Goal: Communication & Community: Answer question/provide support

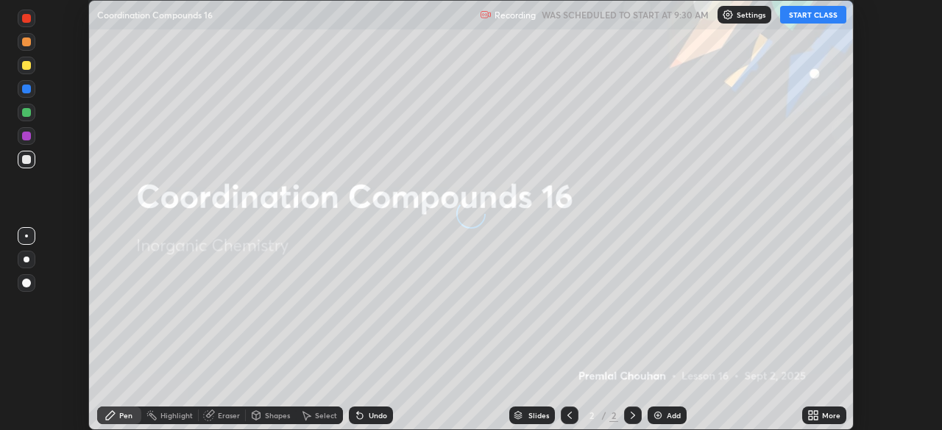
scroll to position [430, 942]
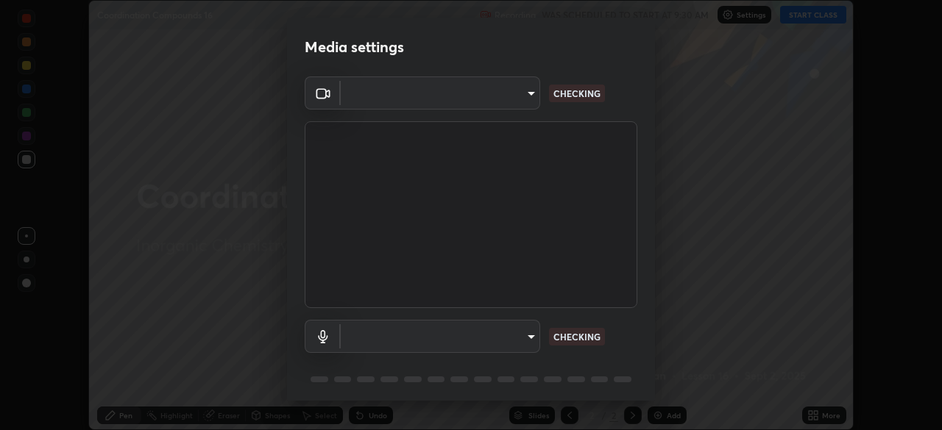
type input "5a3b26b24554f8cf6e797ef24758c72d9ac35fc194b839c1ab14931f8614fd13"
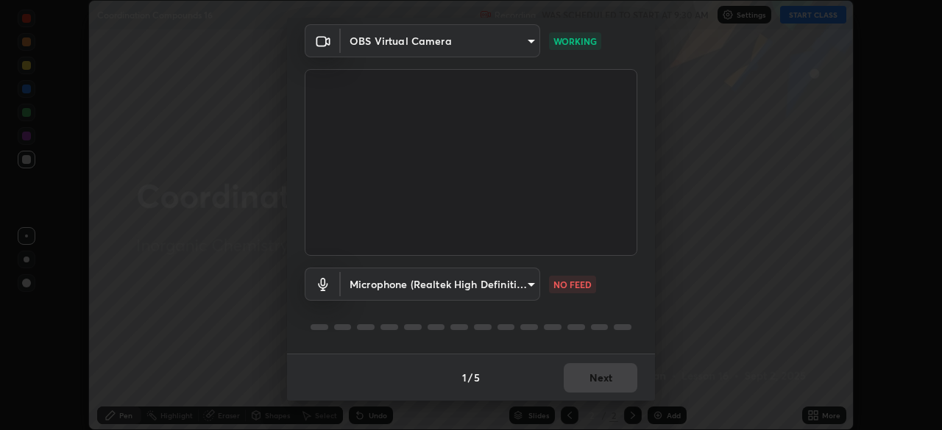
click at [452, 280] on body "Erase all Coordination Compounds 16 Recording WAS SCHEDULED TO START AT 9:30 AM…" at bounding box center [471, 215] width 942 height 430
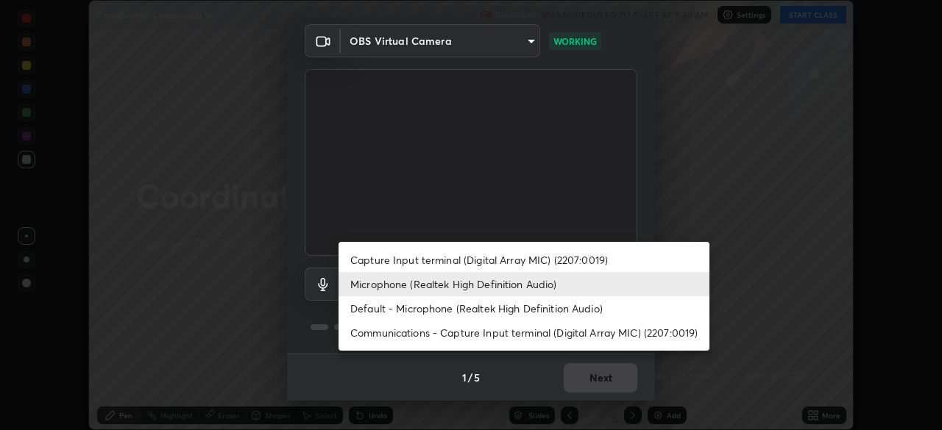
click at [436, 369] on div at bounding box center [471, 215] width 942 height 430
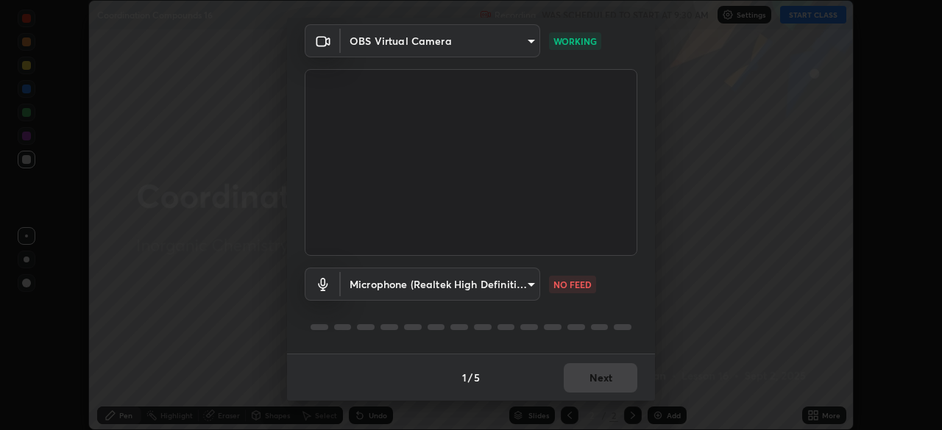
click at [453, 281] on body "Erase all Coordination Compounds 16 Recording WAS SCHEDULED TO START AT 9:30 AM…" at bounding box center [471, 215] width 942 height 430
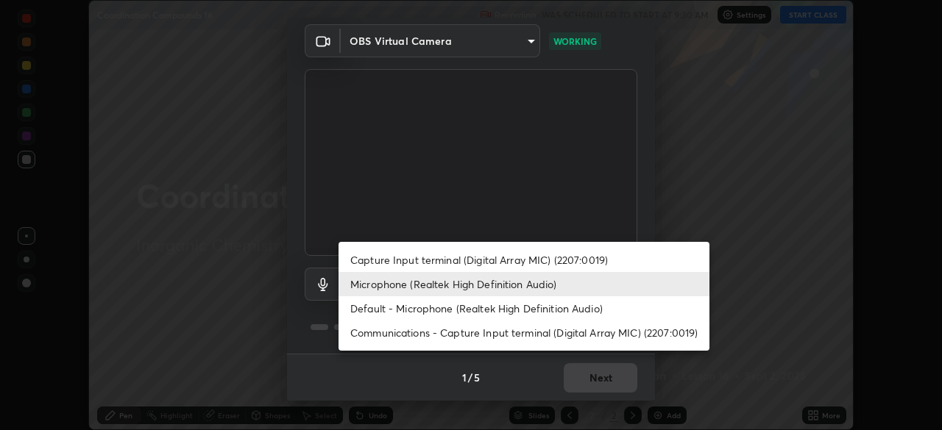
click at [431, 312] on li "Default - Microphone (Realtek High Definition Audio)" at bounding box center [523, 308] width 371 height 24
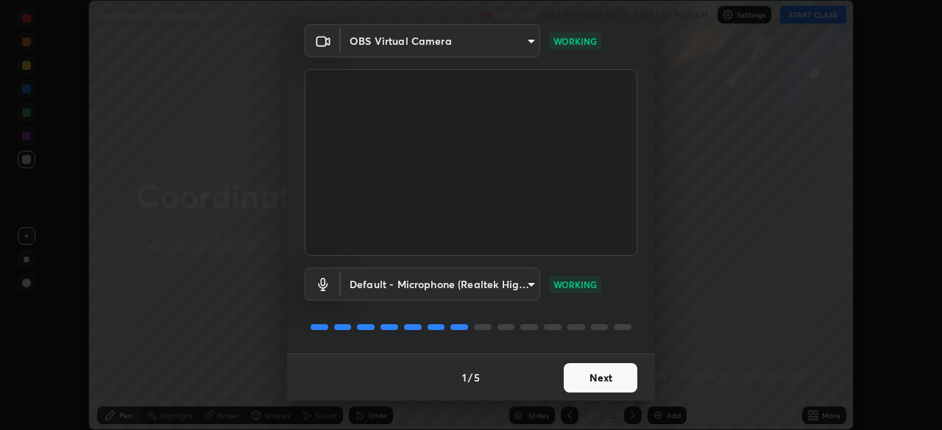
click at [451, 290] on body "Erase all Coordination Compounds 16 Recording WAS SCHEDULED TO START AT 9:30 AM…" at bounding box center [471, 215] width 942 height 430
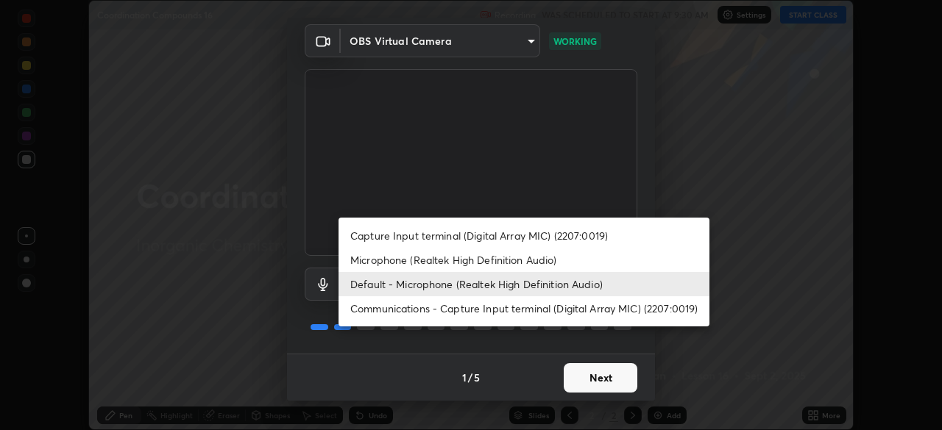
click at [401, 263] on li "Microphone (Realtek High Definition Audio)" at bounding box center [523, 260] width 371 height 24
type input "a2845f27f241d78e81142a5bcad2dd0661d1231b7acccdda9ee201247719edf7"
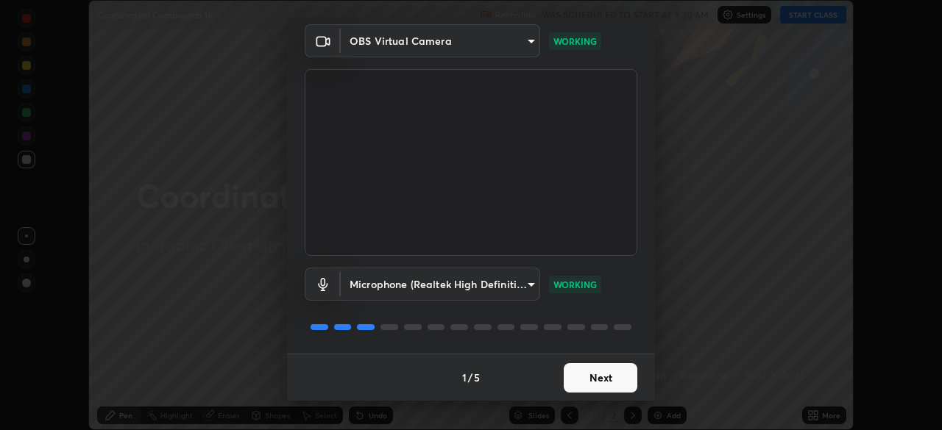
click at [586, 377] on button "Next" at bounding box center [601, 377] width 74 height 29
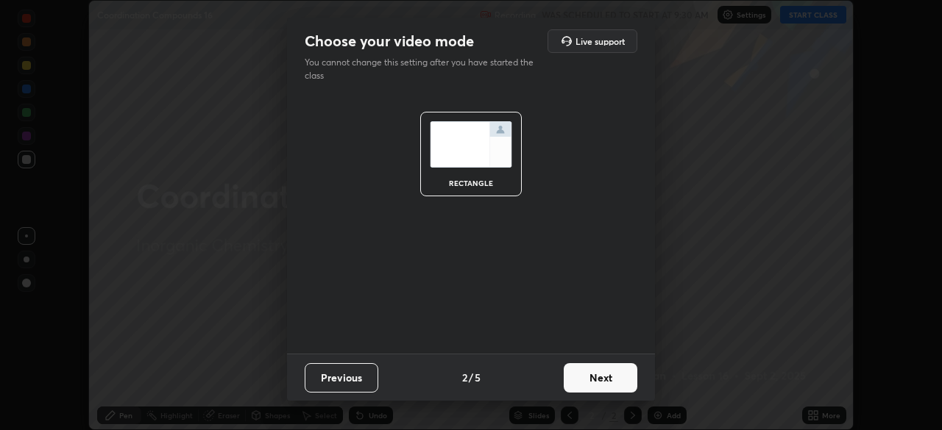
scroll to position [0, 0]
click at [588, 379] on button "Next" at bounding box center [601, 377] width 74 height 29
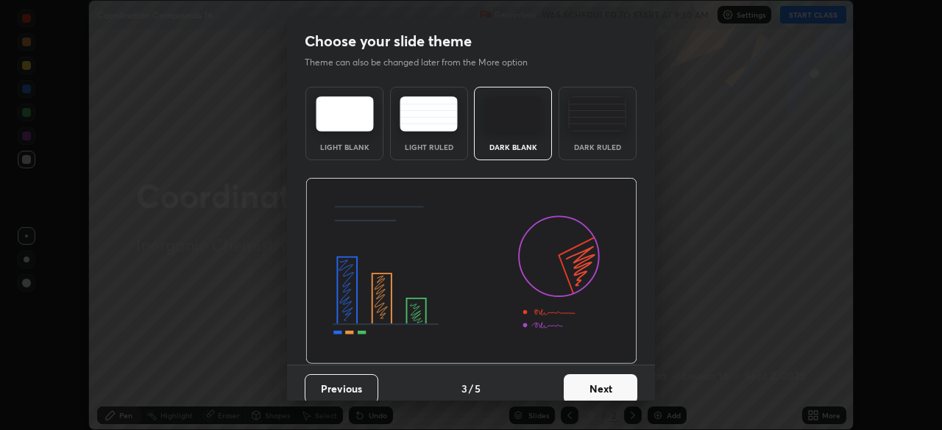
click at [600, 381] on button "Next" at bounding box center [601, 388] width 74 height 29
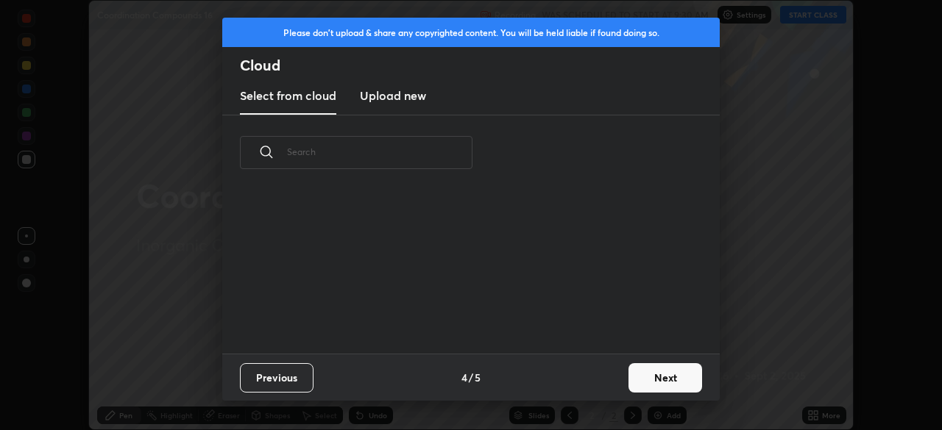
click at [650, 385] on button "Next" at bounding box center [665, 377] width 74 height 29
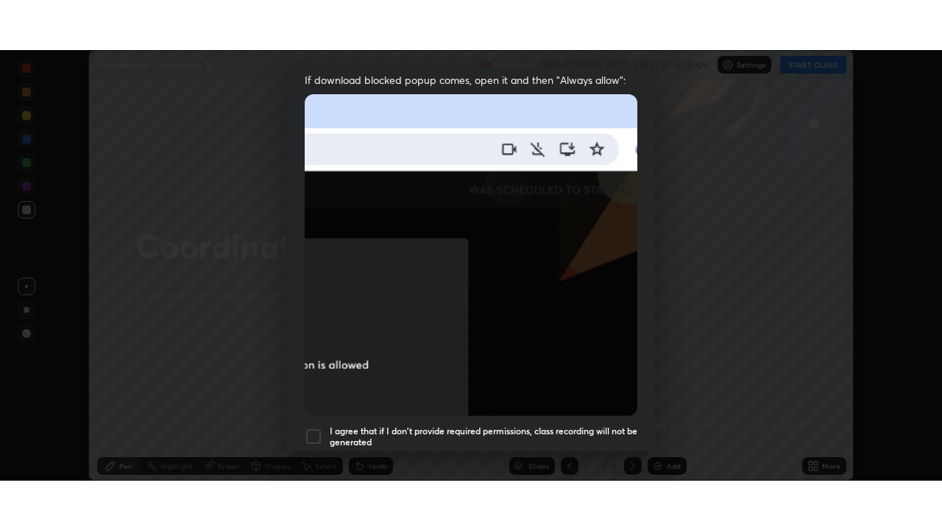
scroll to position [352, 0]
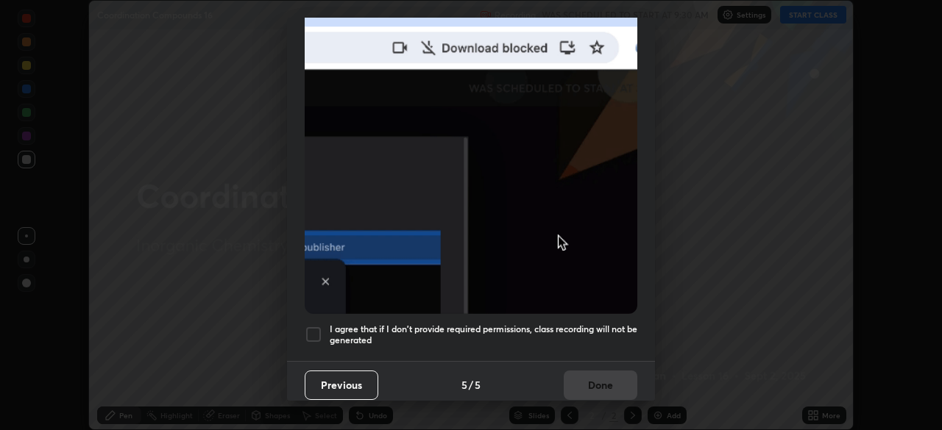
click at [310, 326] on div at bounding box center [314, 335] width 18 height 18
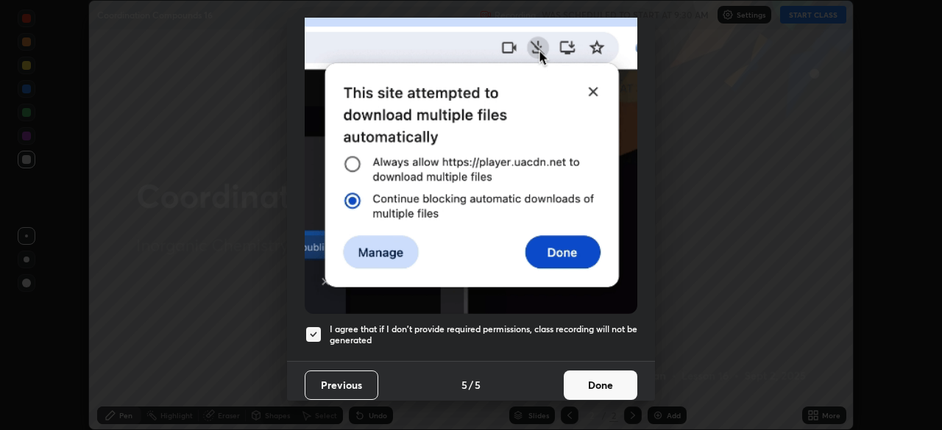
click at [589, 374] on button "Done" at bounding box center [601, 385] width 74 height 29
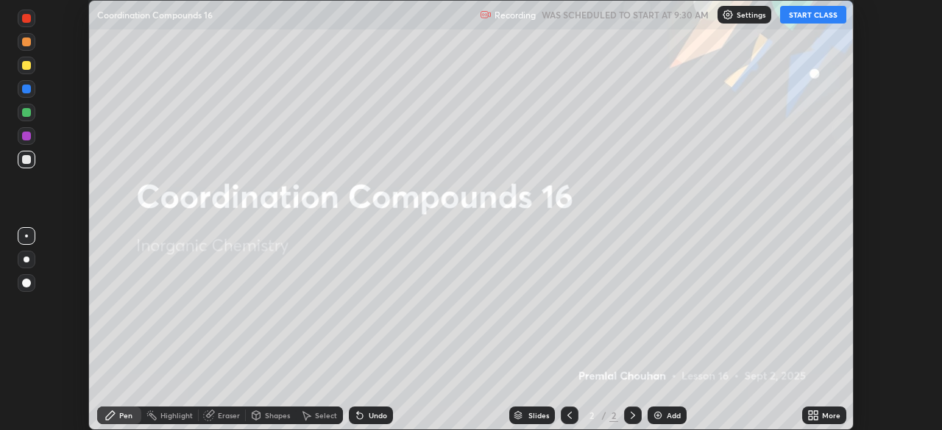
click at [798, 13] on button "START CLASS" at bounding box center [813, 15] width 66 height 18
click at [799, 17] on button "START CLASS" at bounding box center [813, 15] width 66 height 18
click at [814, 416] on icon at bounding box center [813, 416] width 12 height 12
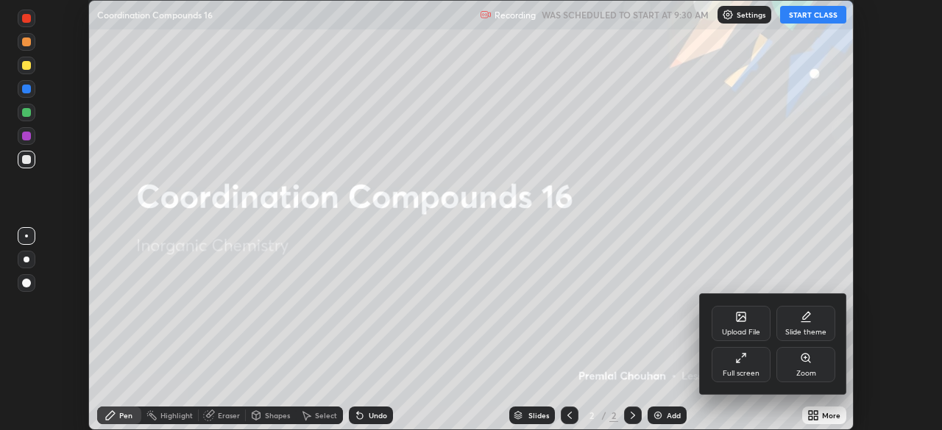
click at [745, 370] on div "Full screen" at bounding box center [740, 373] width 37 height 7
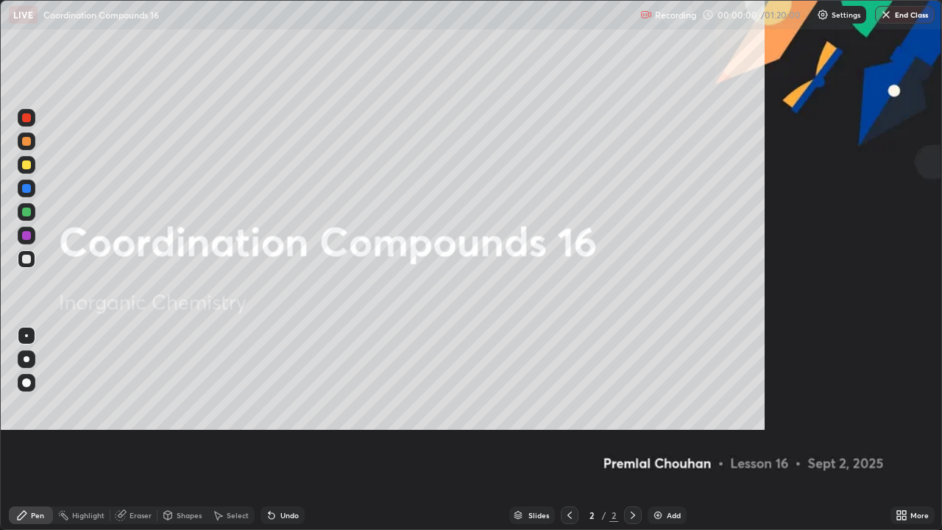
scroll to position [530, 942]
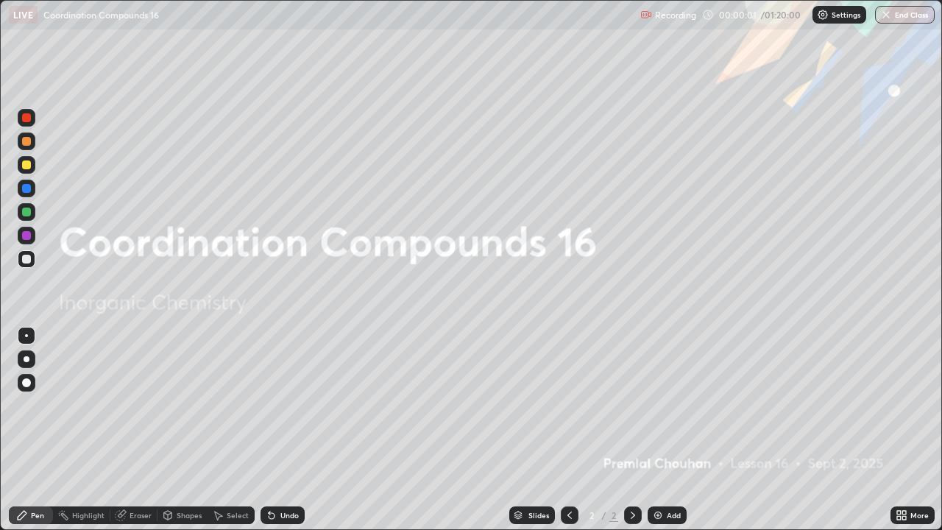
click at [658, 430] on img at bounding box center [658, 515] width 12 height 12
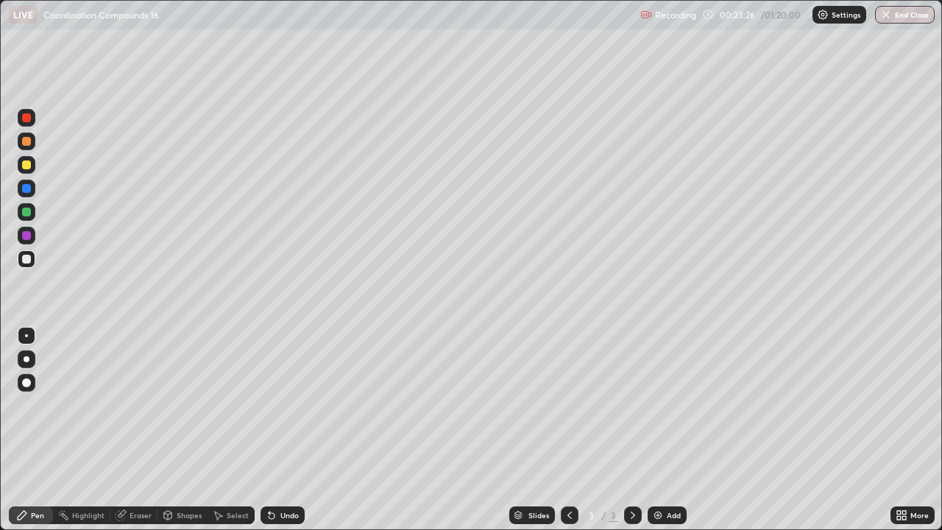
click at [26, 213] on div at bounding box center [26, 211] width 9 height 9
click at [26, 212] on div at bounding box center [26, 211] width 9 height 9
click at [30, 166] on div at bounding box center [26, 164] width 9 height 9
click at [34, 165] on div at bounding box center [27, 165] width 18 height 18
click at [639, 430] on div at bounding box center [633, 515] width 18 height 18
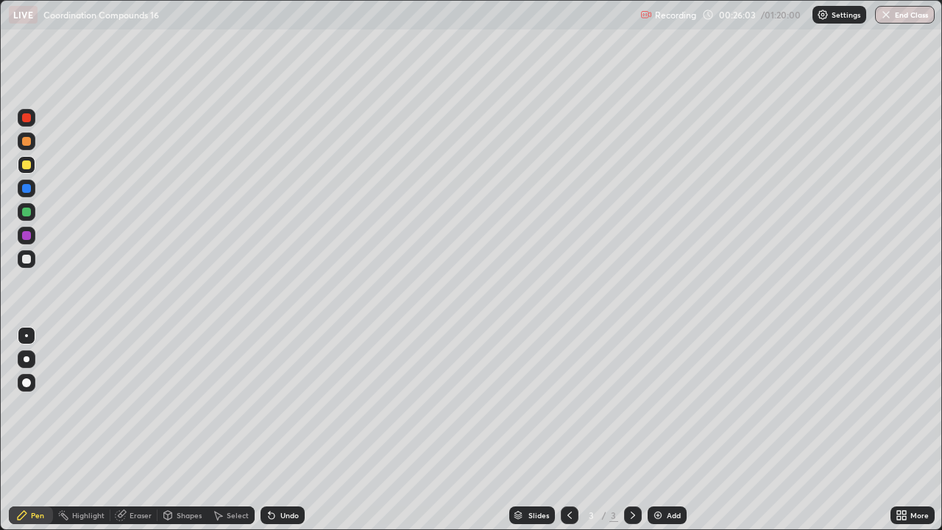
click at [656, 430] on img at bounding box center [658, 515] width 12 height 12
click at [572, 430] on icon at bounding box center [570, 515] width 12 height 12
click at [655, 430] on img at bounding box center [658, 515] width 12 height 12
click at [21, 205] on div at bounding box center [27, 212] width 18 height 18
click at [32, 196] on div at bounding box center [27, 189] width 18 height 18
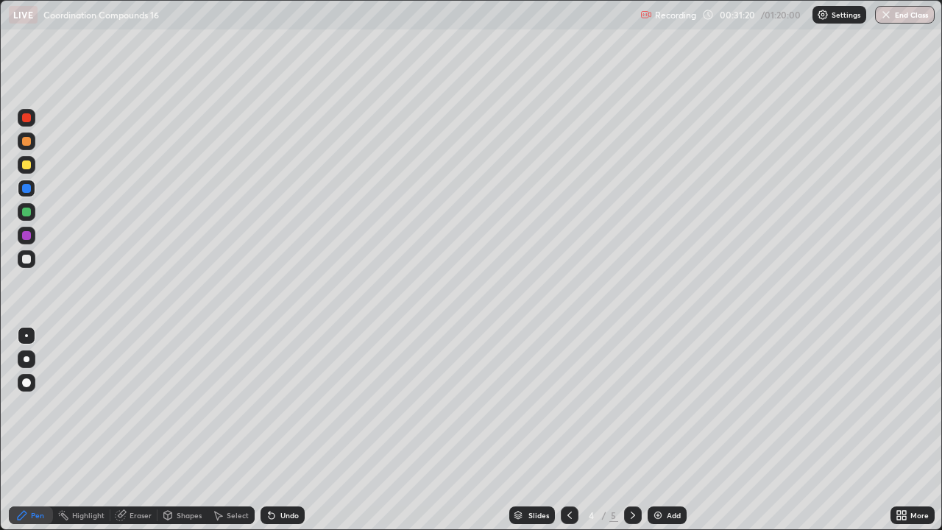
click at [29, 142] on div at bounding box center [26, 141] width 9 height 9
click at [33, 135] on div at bounding box center [27, 141] width 18 height 18
click at [26, 262] on div at bounding box center [26, 259] width 9 height 9
click at [25, 264] on div at bounding box center [27, 259] width 18 height 18
click at [655, 430] on img at bounding box center [658, 515] width 12 height 12
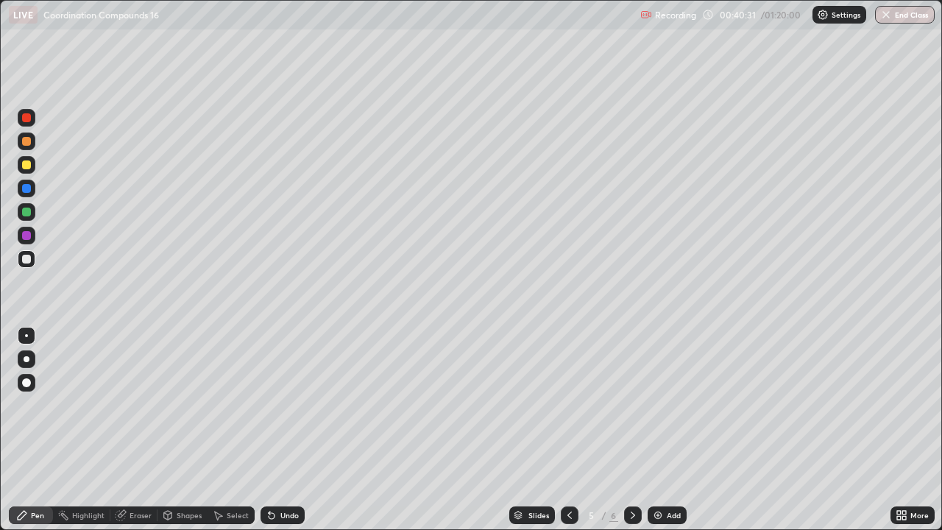
click at [29, 143] on div at bounding box center [26, 141] width 9 height 9
click at [28, 143] on div at bounding box center [26, 141] width 9 height 9
click at [564, 430] on icon at bounding box center [570, 515] width 12 height 12
click at [632, 430] on icon at bounding box center [633, 515] width 12 height 12
click at [143, 430] on div "Eraser" at bounding box center [140, 514] width 22 height 7
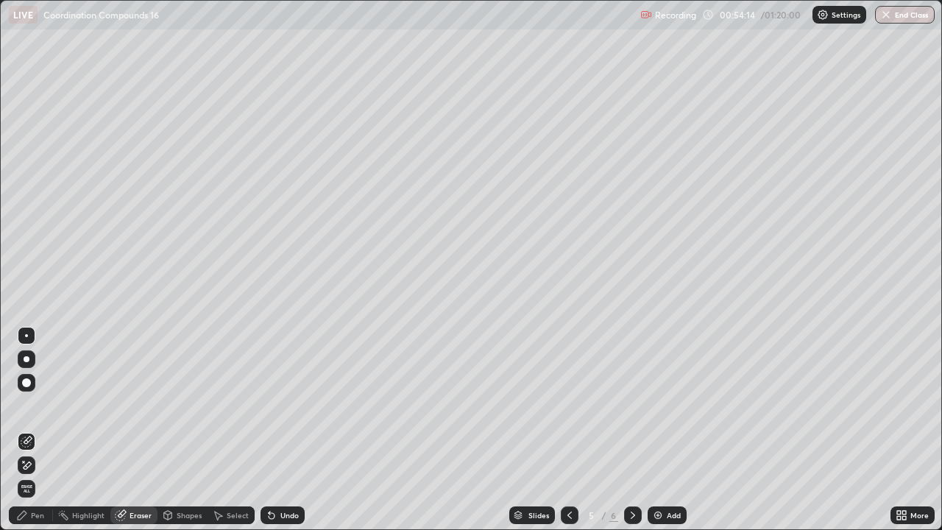
click at [42, 430] on div "Pen" at bounding box center [37, 514] width 13 height 7
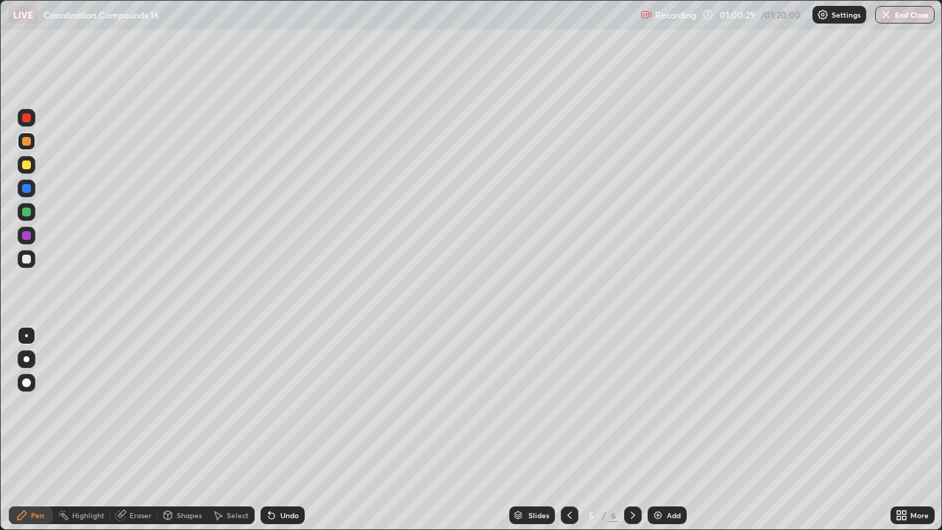
click at [575, 430] on div at bounding box center [570, 515] width 18 height 18
click at [568, 430] on icon at bounding box center [570, 515] width 12 height 12
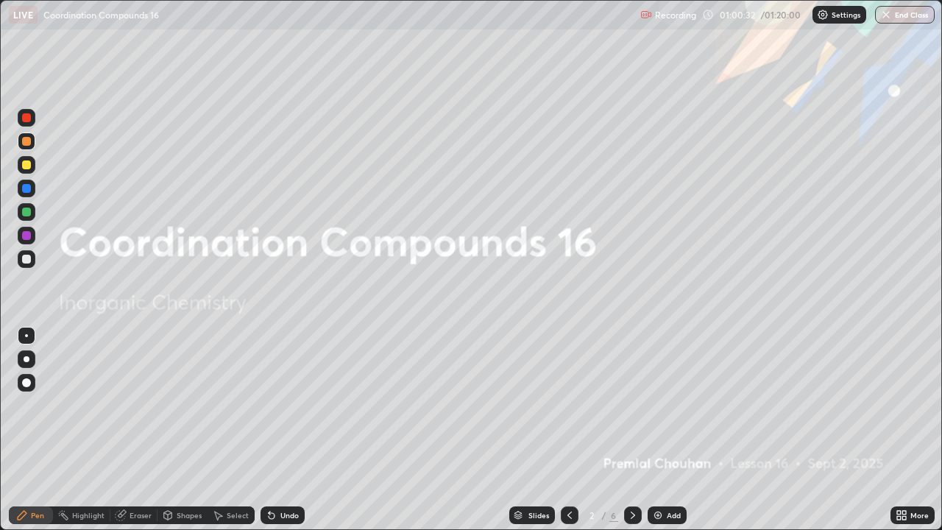
click at [633, 430] on div at bounding box center [633, 515] width 18 height 18
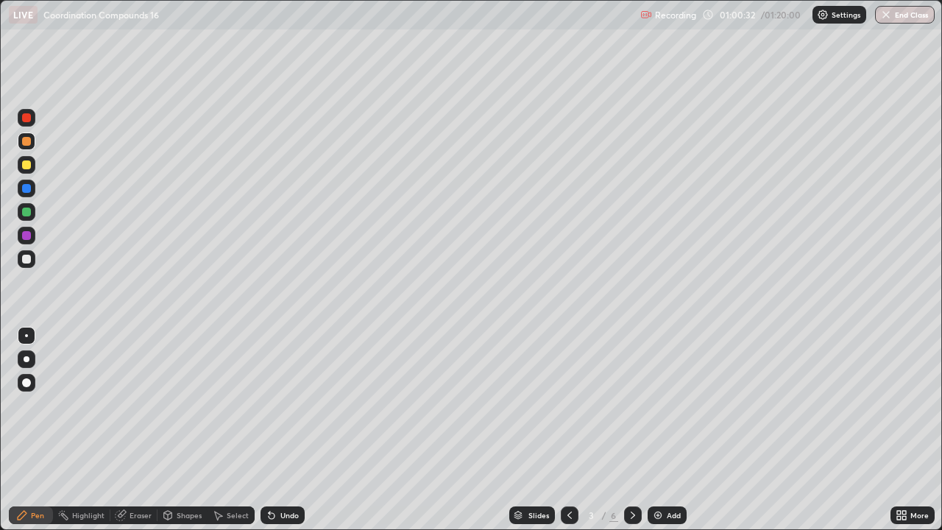
click at [630, 430] on icon at bounding box center [633, 515] width 12 height 12
click at [654, 430] on img at bounding box center [658, 515] width 12 height 12
click at [26, 164] on div at bounding box center [26, 164] width 9 height 9
click at [28, 164] on div at bounding box center [26, 164] width 9 height 9
click at [894, 15] on button "End Class" at bounding box center [905, 15] width 60 height 18
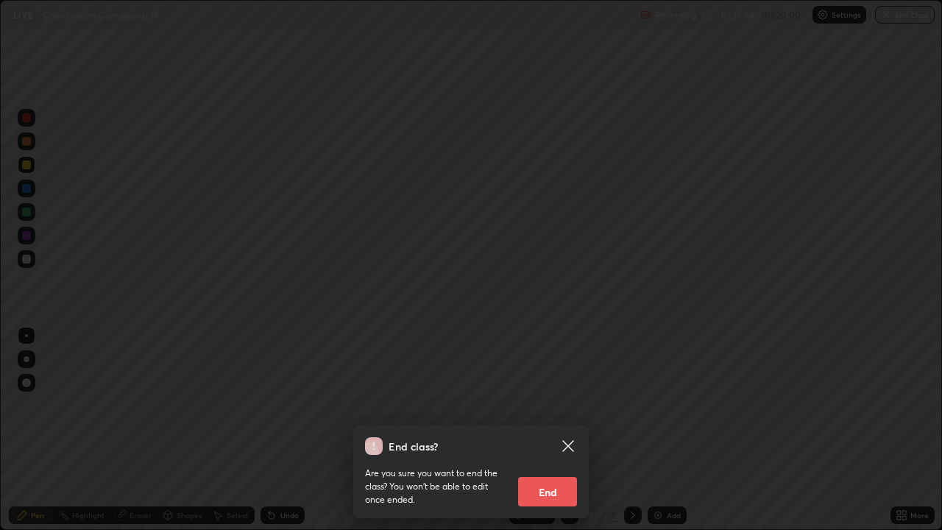
click at [552, 430] on button "End" at bounding box center [547, 491] width 59 height 29
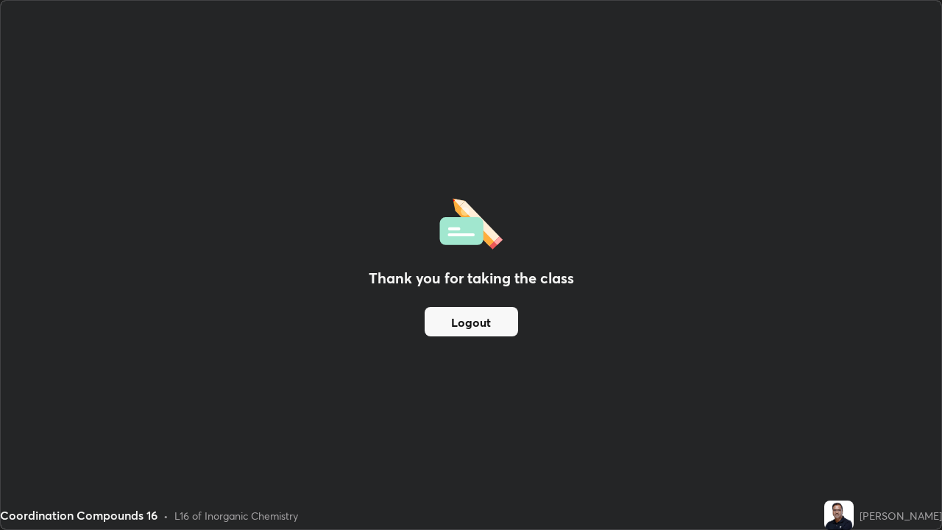
click at [502, 323] on button "Logout" at bounding box center [470, 321] width 93 height 29
